Goal: Task Accomplishment & Management: Manage account settings

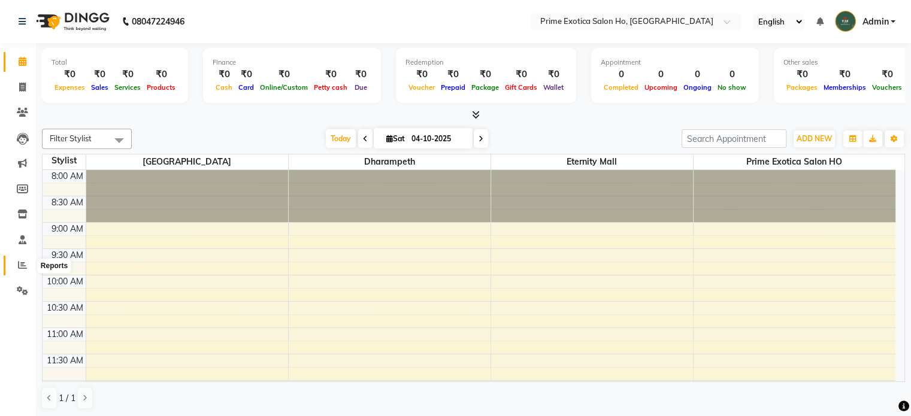
click at [24, 268] on icon at bounding box center [22, 264] width 9 height 9
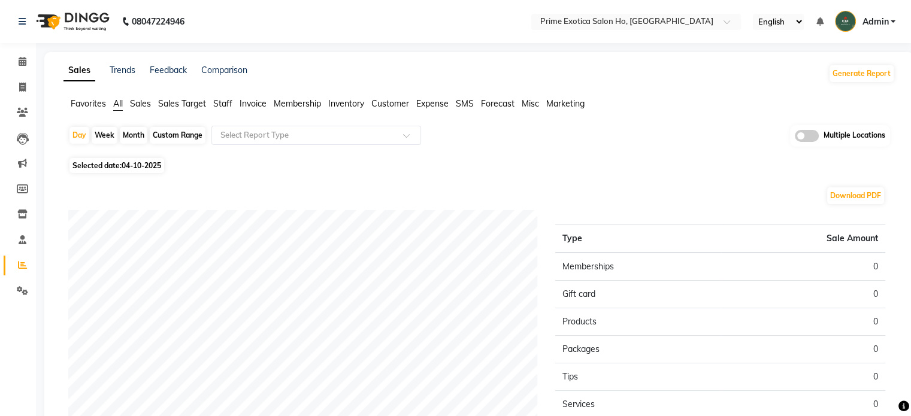
click at [124, 133] on div "Month" at bounding box center [134, 135] width 28 height 17
select select "10"
select select "2025"
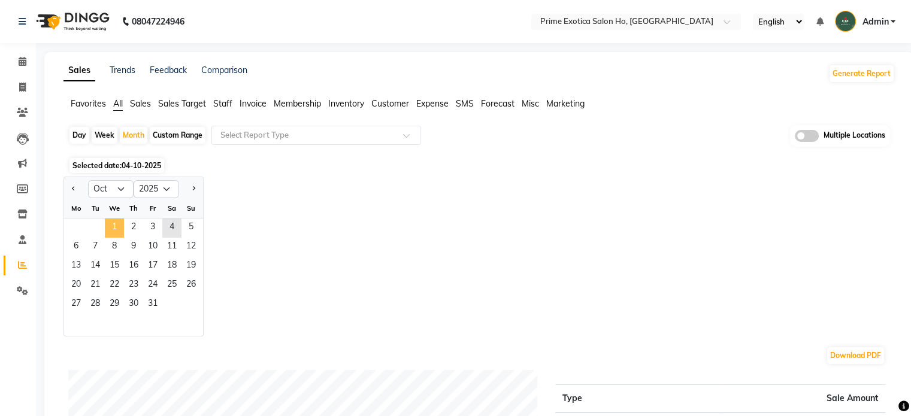
click at [113, 224] on span "1" at bounding box center [114, 227] width 19 height 19
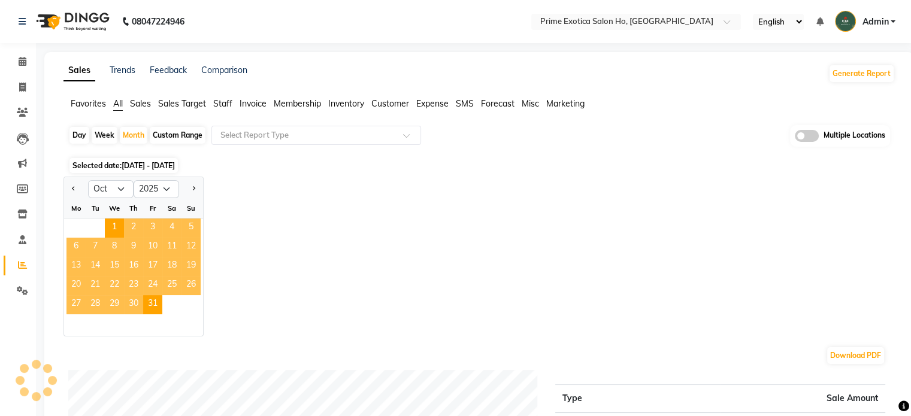
click at [794, 138] on span at bounding box center [806, 136] width 24 height 12
click at [794, 138] on input "checkbox" at bounding box center [794, 138] width 0 height 0
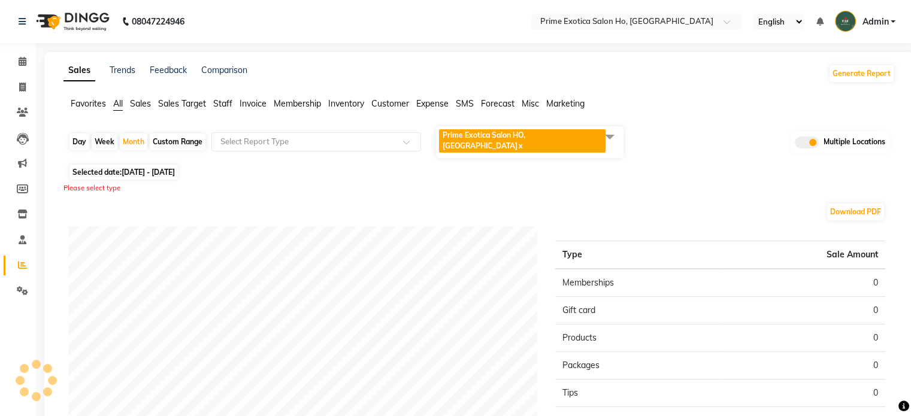
click at [609, 141] on span at bounding box center [609, 136] width 24 height 23
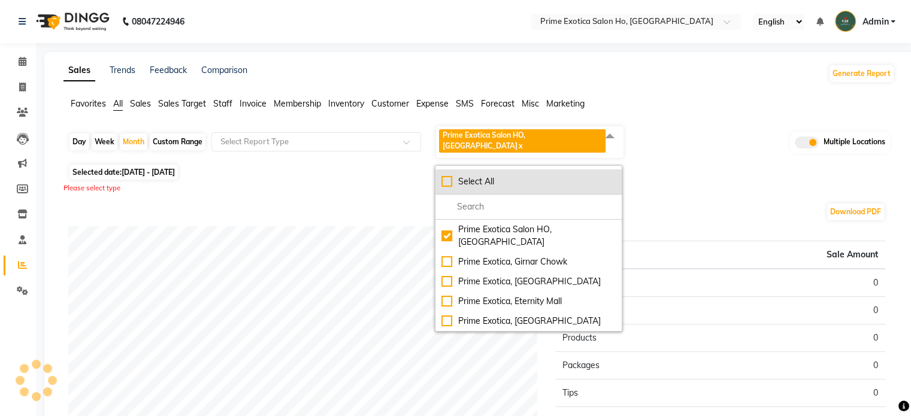
click at [551, 175] on div "Select All" at bounding box center [528, 181] width 174 height 13
checkbox input "true"
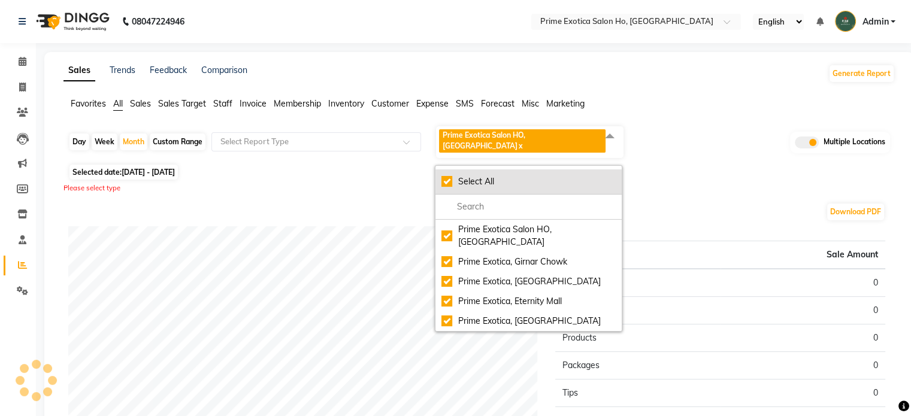
checkbox input "true"
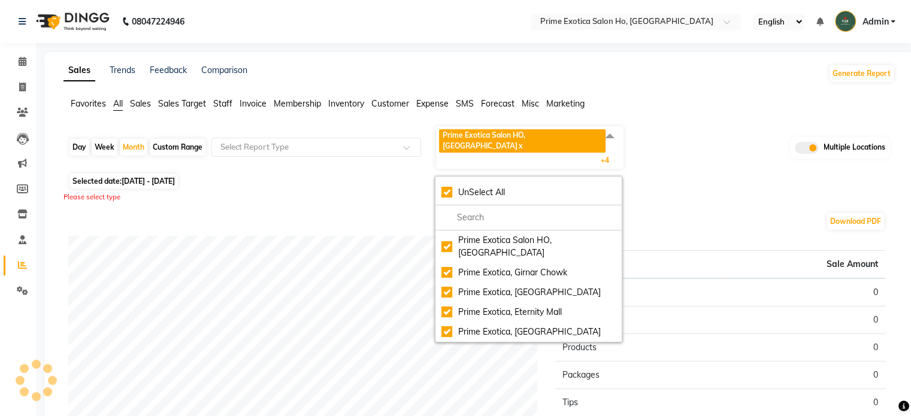
click at [700, 145] on div "Day Week Month Custom Range Select Report Type Prime Exotica Salon [GEOGRAPHIC_…" at bounding box center [478, 147] width 821 height 45
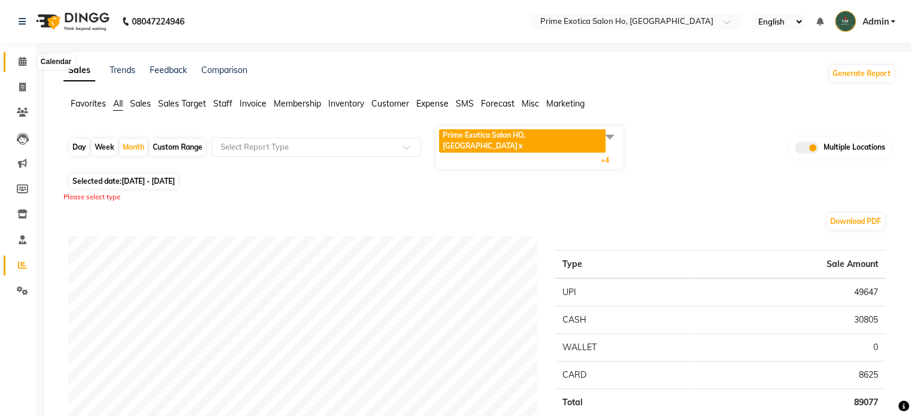
click at [23, 63] on icon at bounding box center [23, 61] width 8 height 9
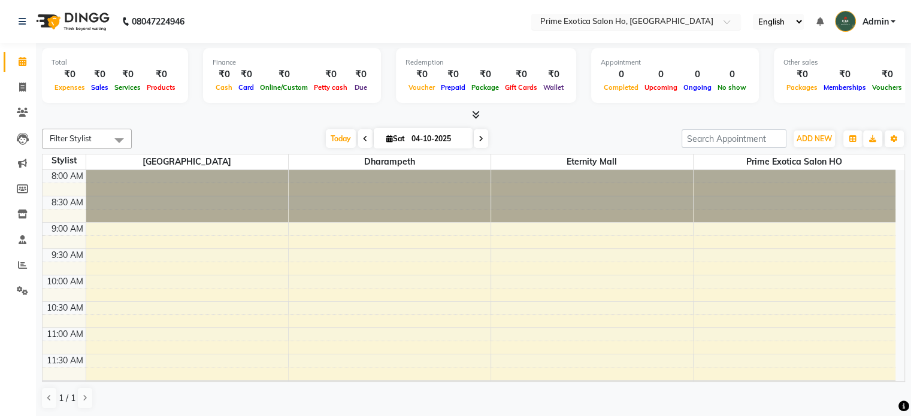
click at [704, 23] on input "text" at bounding box center [624, 23] width 174 height 12
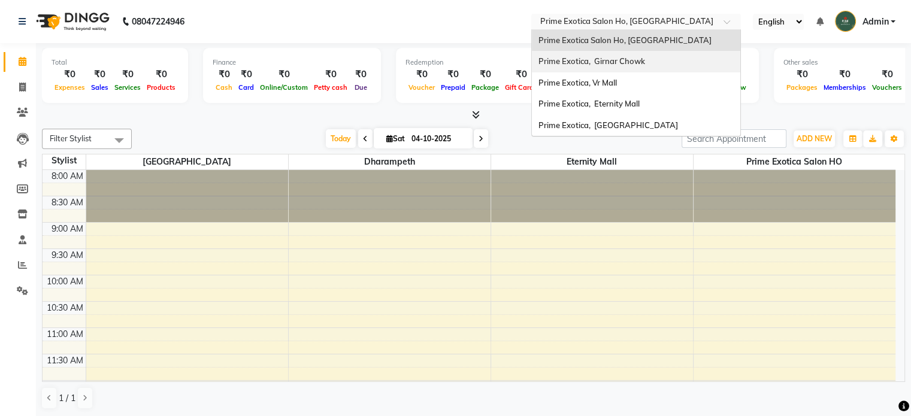
click at [658, 62] on div "Prime Exotica, Girnar Chowk" at bounding box center [636, 62] width 208 height 22
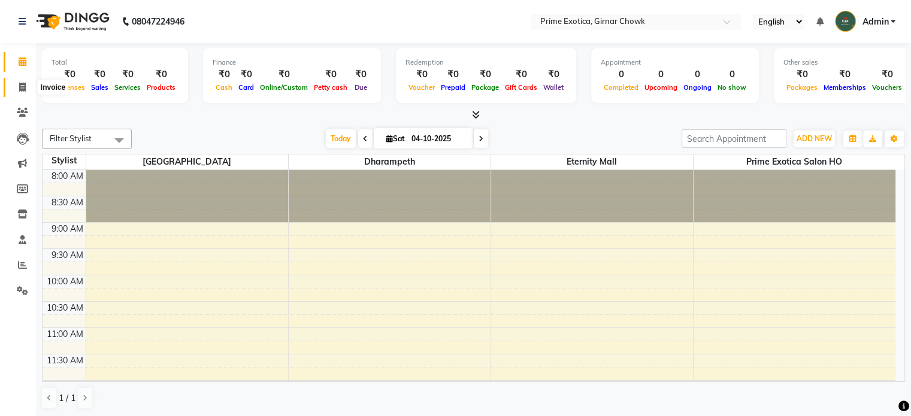
click at [23, 89] on icon at bounding box center [22, 87] width 7 height 9
select select "5808"
select select "service"
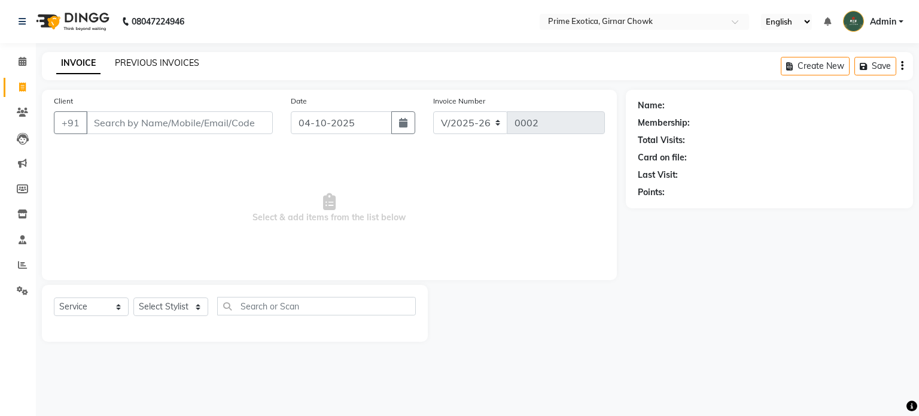
click at [132, 60] on link "PREVIOUS INVOICES" at bounding box center [157, 62] width 84 height 11
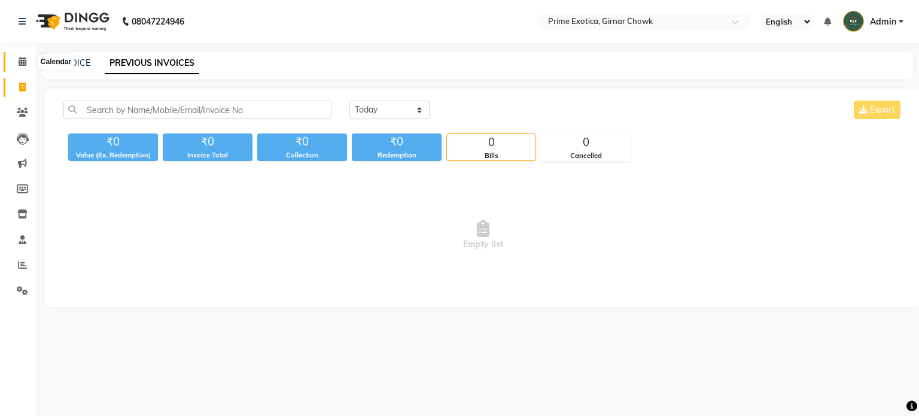
click at [12, 59] on span at bounding box center [22, 62] width 21 height 14
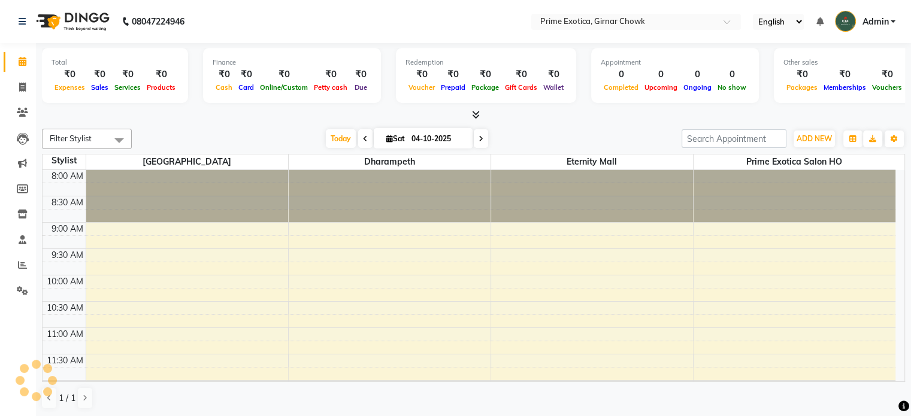
scroll to position [314, 0]
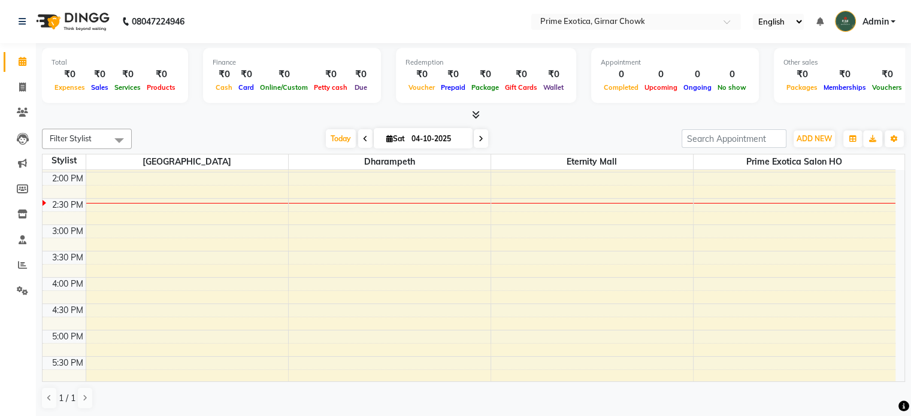
click at [476, 114] on icon at bounding box center [476, 114] width 8 height 9
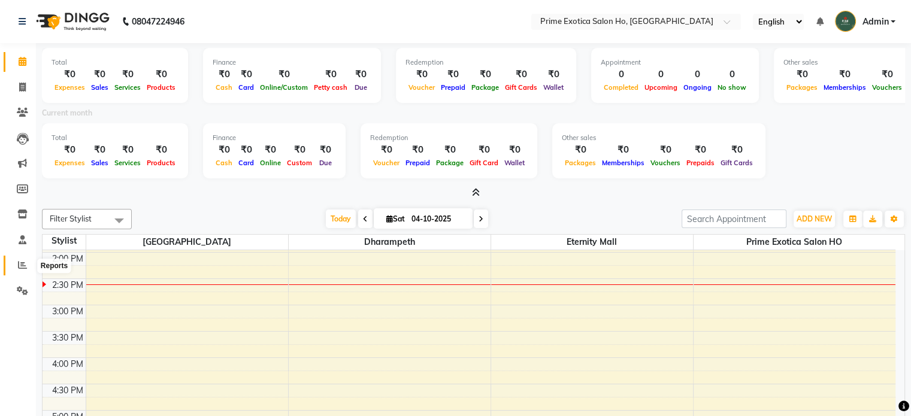
click at [18, 267] on icon at bounding box center [22, 264] width 9 height 9
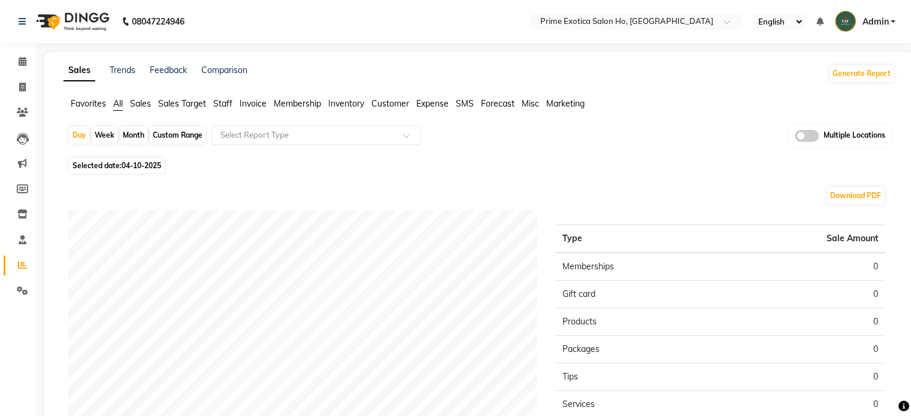
click at [131, 139] on div "Month" at bounding box center [134, 135] width 28 height 17
select select "10"
select select "2025"
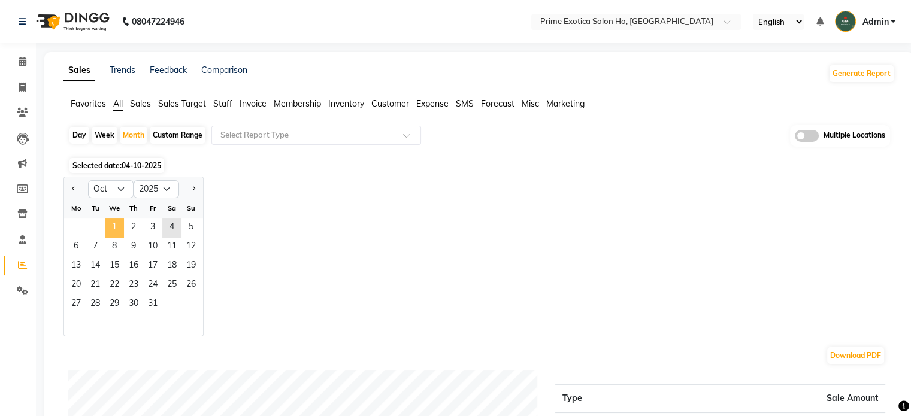
click at [117, 226] on span "1" at bounding box center [114, 227] width 19 height 19
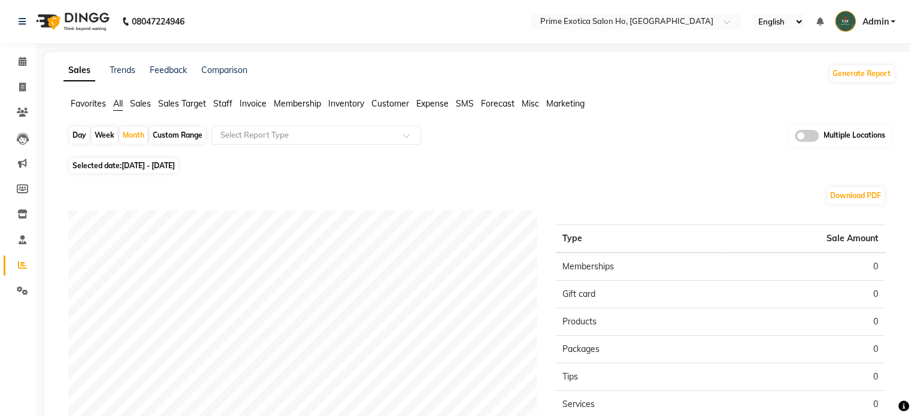
click at [814, 139] on span at bounding box center [806, 136] width 24 height 12
click at [794, 138] on input "checkbox" at bounding box center [794, 138] width 0 height 0
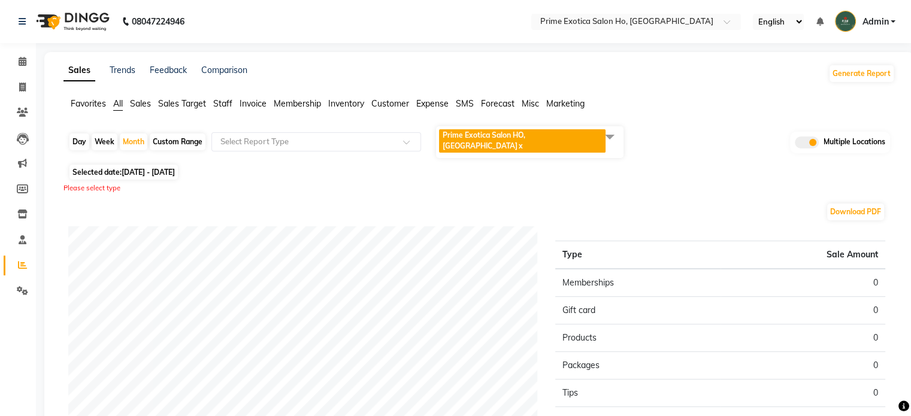
click at [600, 134] on span at bounding box center [609, 136] width 24 height 23
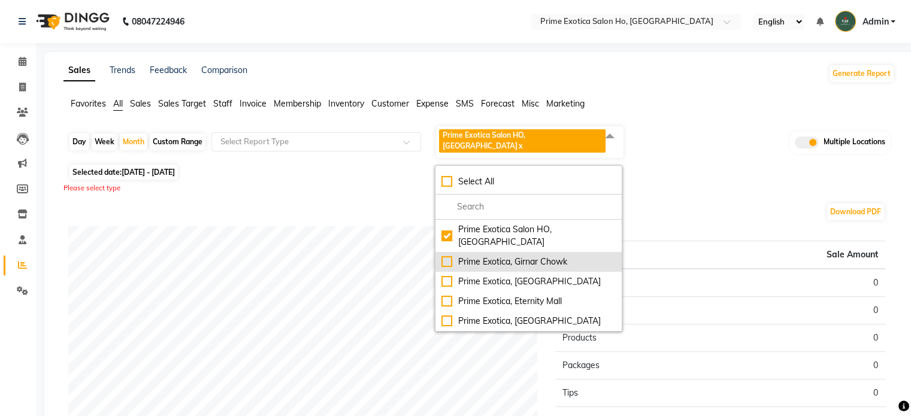
click at [553, 256] on div "Prime Exotica, Girnar Chowk" at bounding box center [528, 262] width 174 height 13
checkbox input "true"
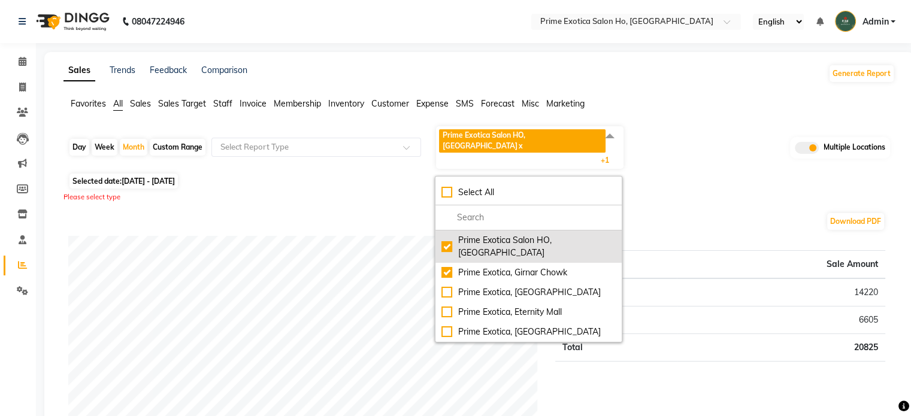
click at [546, 234] on div "Prime Exotica Salon HO, [GEOGRAPHIC_DATA]" at bounding box center [528, 246] width 174 height 25
checkbox input "false"
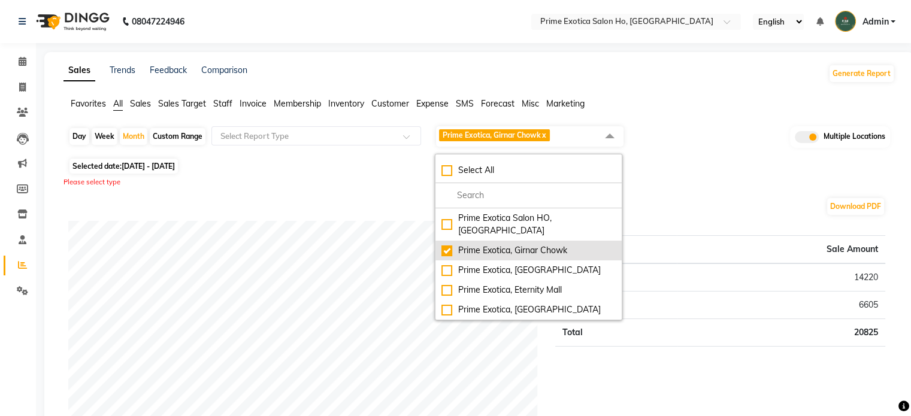
click at [548, 244] on div "Prime Exotica, Girnar Chowk" at bounding box center [528, 250] width 174 height 13
checkbox input "false"
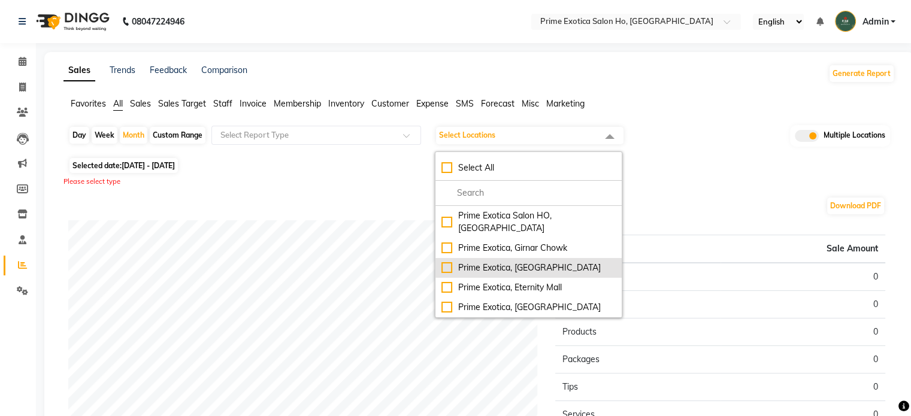
click at [554, 262] on div "Prime Exotica, [GEOGRAPHIC_DATA]" at bounding box center [528, 268] width 174 height 13
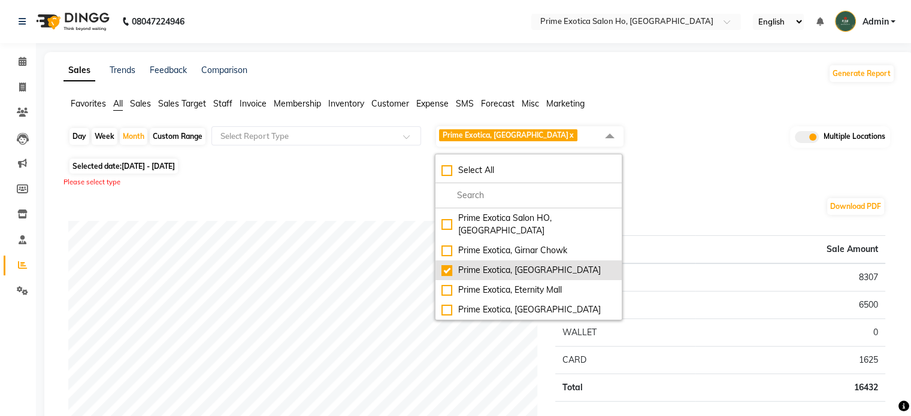
click at [554, 264] on div "Prime Exotica, [GEOGRAPHIC_DATA]" at bounding box center [528, 270] width 174 height 13
checkbox input "false"
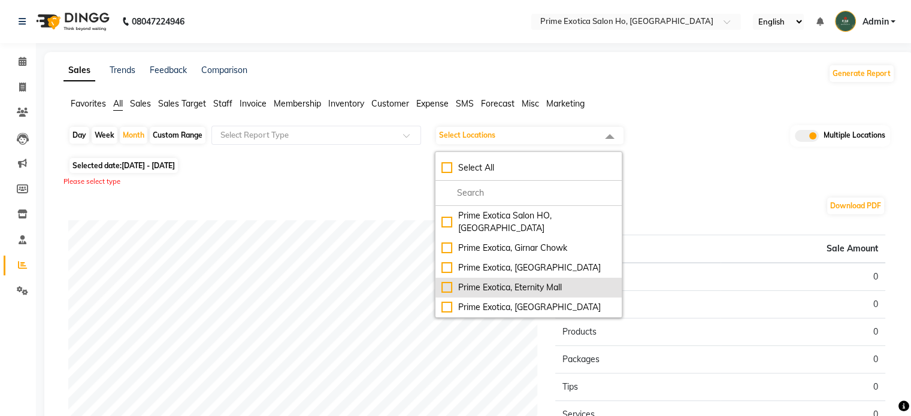
click at [554, 281] on div "Prime Exotica, Eternity Mall" at bounding box center [528, 287] width 174 height 13
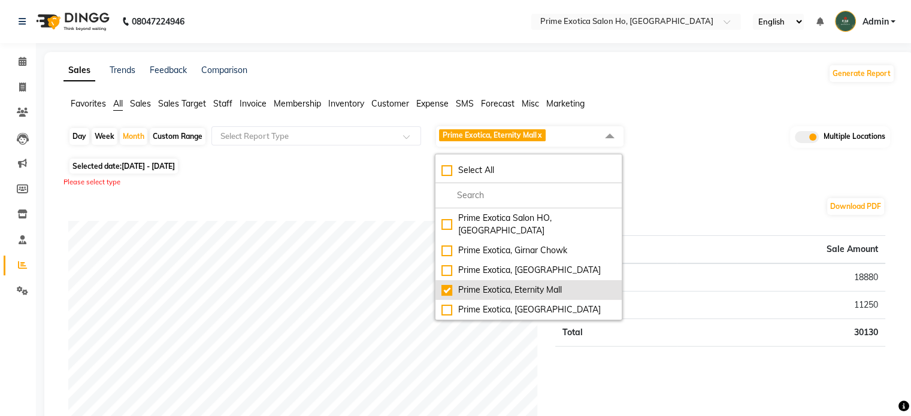
click at [556, 284] on div "Prime Exotica, Eternity Mall" at bounding box center [528, 290] width 174 height 13
checkbox input "false"
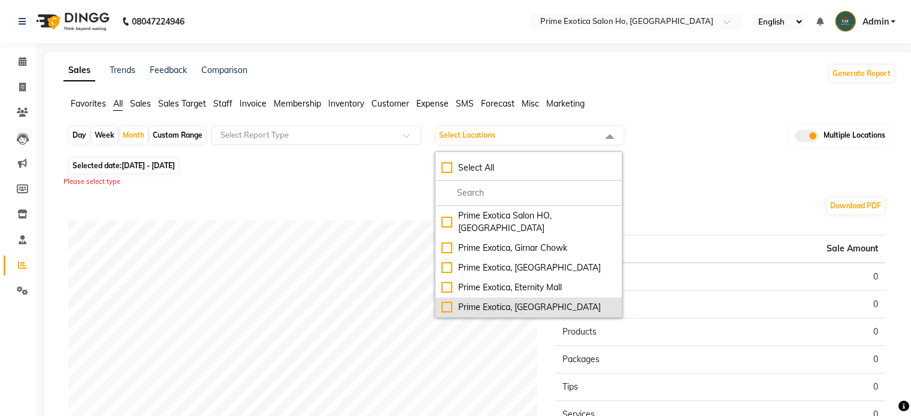
click at [566, 301] on div "Prime Exotica, [GEOGRAPHIC_DATA]" at bounding box center [528, 307] width 174 height 13
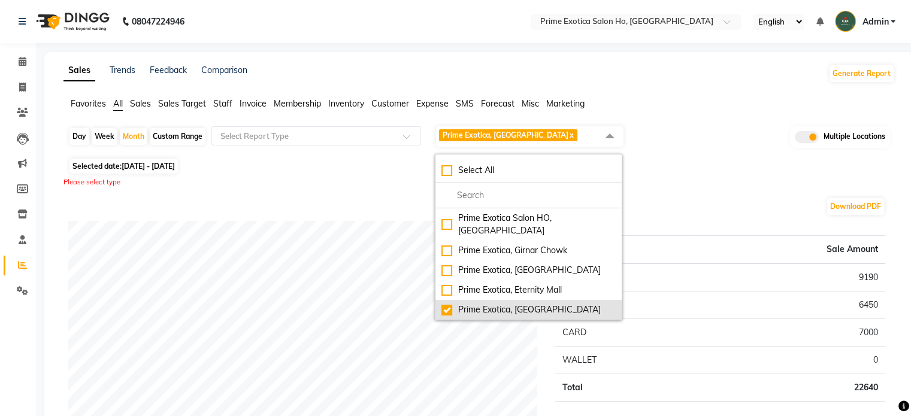
click at [591, 304] on li "Prime Exotica, [GEOGRAPHIC_DATA]" at bounding box center [528, 310] width 186 height 20
checkbox input "false"
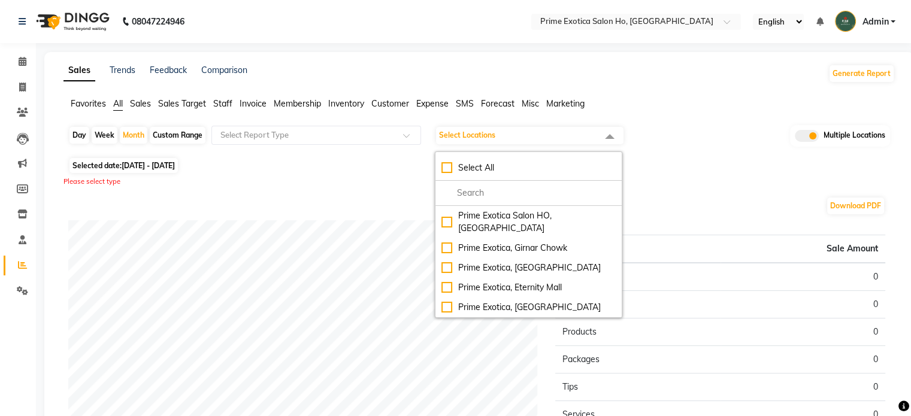
click at [697, 177] on div "Please select type" at bounding box center [478, 182] width 831 height 10
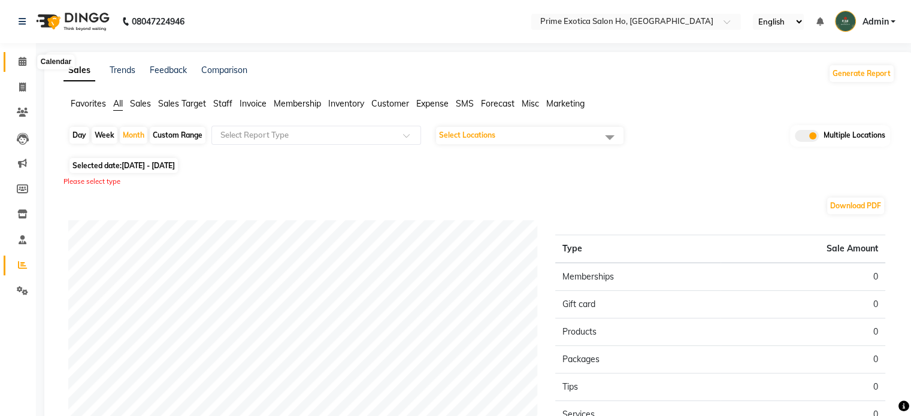
click at [23, 63] on icon at bounding box center [23, 61] width 8 height 9
